Goal: Ask a question

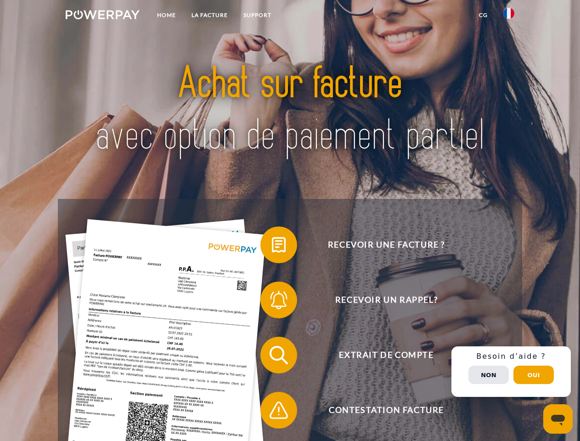
click at [102, 16] on img at bounding box center [103, 14] width 74 height 9
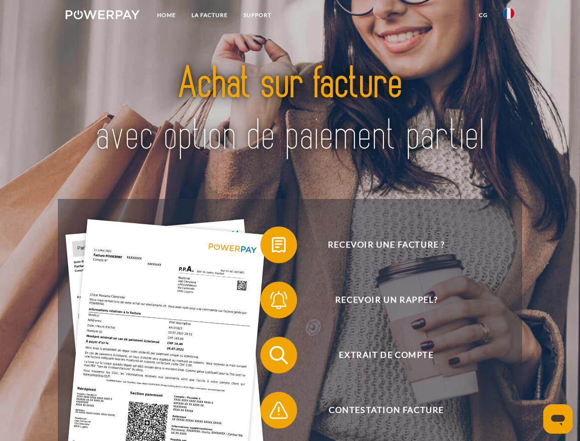
click at [509, 16] on img at bounding box center [508, 13] width 11 height 11
click at [483, 15] on link "CG" at bounding box center [483, 15] width 24 height 17
click at [272, 247] on span at bounding box center [265, 245] width 46 height 46
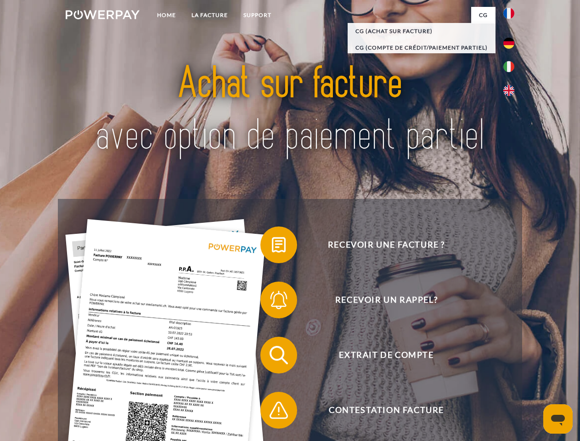
click at [272, 302] on span at bounding box center [265, 300] width 46 height 46
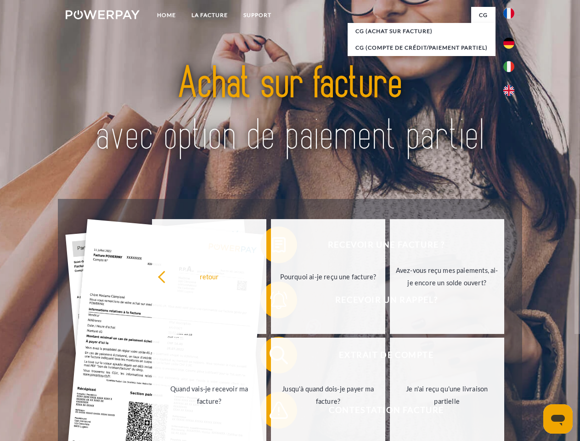
click at [272, 357] on link "Jusqu'à quand dois-je payer ma facture?" at bounding box center [328, 394] width 114 height 115
click at [272, 412] on link "Jusqu'à quand dois-je payer ma facture?" at bounding box center [328, 394] width 114 height 115
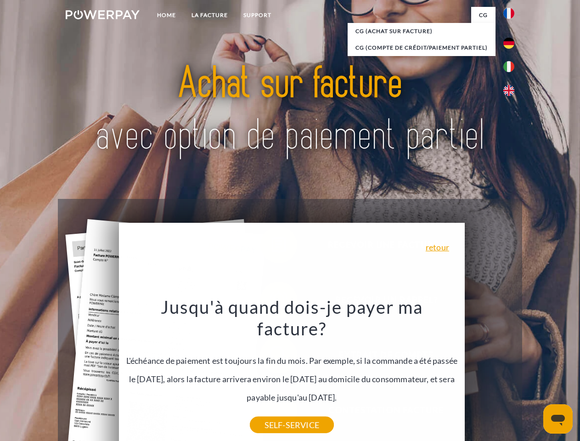
click at [489, 373] on span "Extrait de compte" at bounding box center [386, 355] width 225 height 37
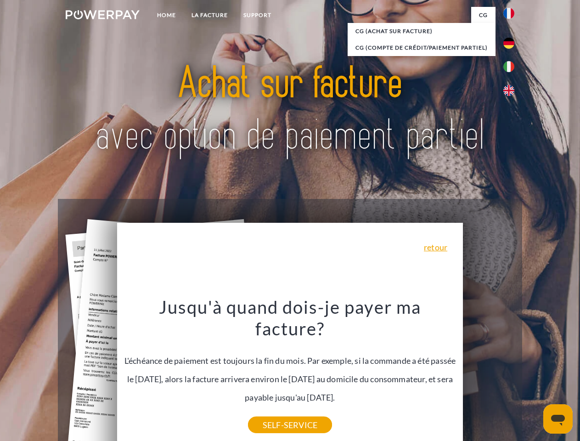
click at [534, 375] on header "Home LA FACTURE Support" at bounding box center [290, 317] width 580 height 634
